Goal: Task Accomplishment & Management: Complete application form

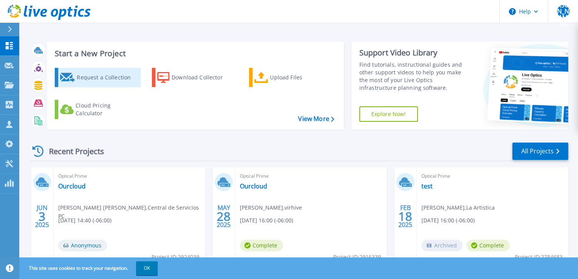
click at [88, 78] on div "Request a Collection" at bounding box center [108, 77] width 62 height 15
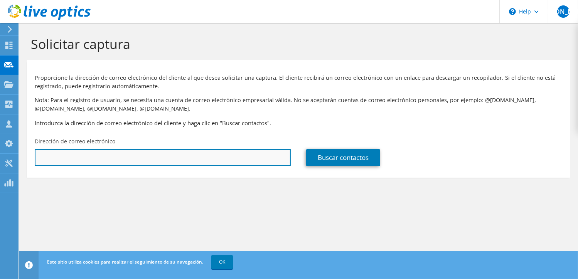
click at [170, 155] on input "text" at bounding box center [163, 157] width 256 height 17
drag, startPoint x: 141, startPoint y: 155, endPoint x: -5, endPoint y: 140, distance: 146.6
click at [0, 140] on html "[PERSON_NAME] Asociado de canal [PERSON_NAME] [PERSON_NAME] [PERSON_NAME][EMAIL…" at bounding box center [289, 139] width 578 height 279
paste input "[PERSON_NAME][EMAIL_ADDRESS][DOMAIN_NAME]"
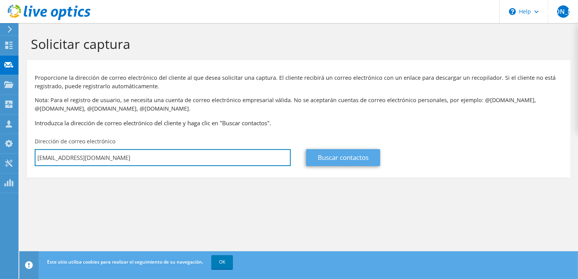
type input "[EMAIL_ADDRESS][DOMAIN_NAME]"
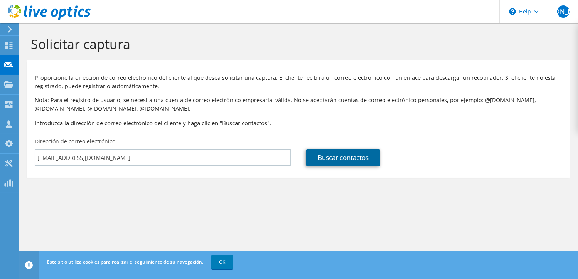
click at [341, 152] on link "Buscar contactos" at bounding box center [343, 157] width 74 height 17
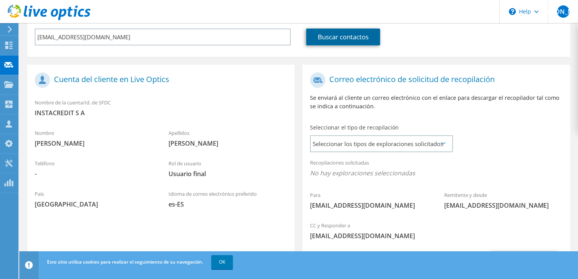
scroll to position [168, 0]
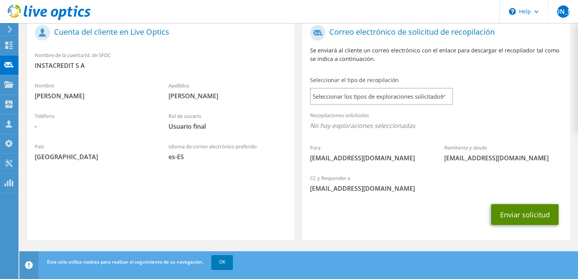
click at [525, 215] on button "Enviar solicitud" at bounding box center [526, 214] width 68 height 21
